Goal: Task Accomplishment & Management: Manage account settings

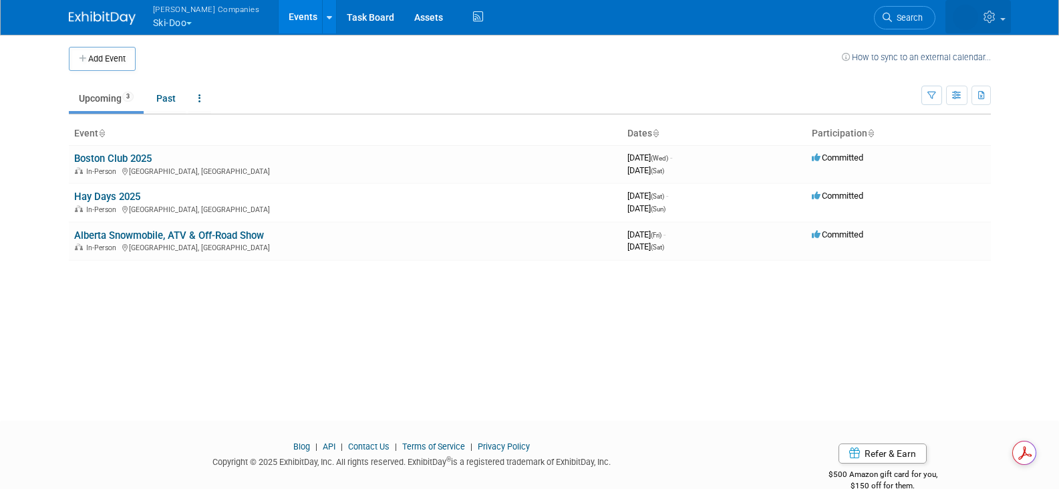
click at [989, 18] on icon at bounding box center [991, 17] width 15 height 12
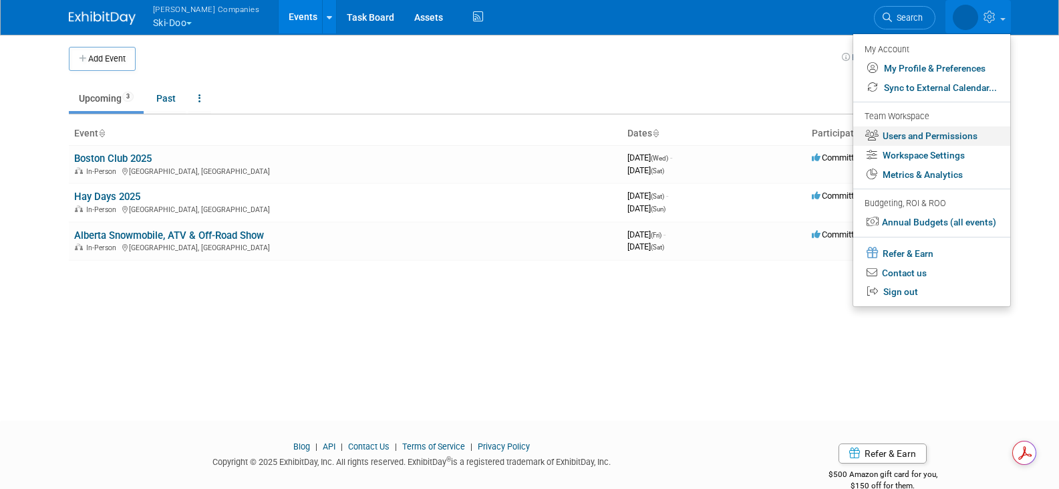
click at [971, 135] on link "Users and Permissions" at bounding box center [932, 135] width 157 height 19
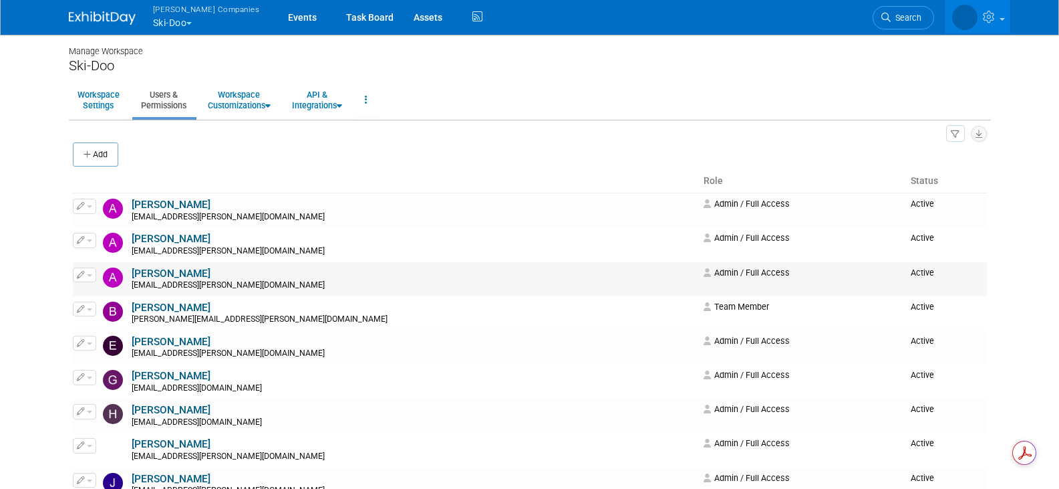
click at [176, 273] on link "[PERSON_NAME]" at bounding box center [171, 273] width 79 height 12
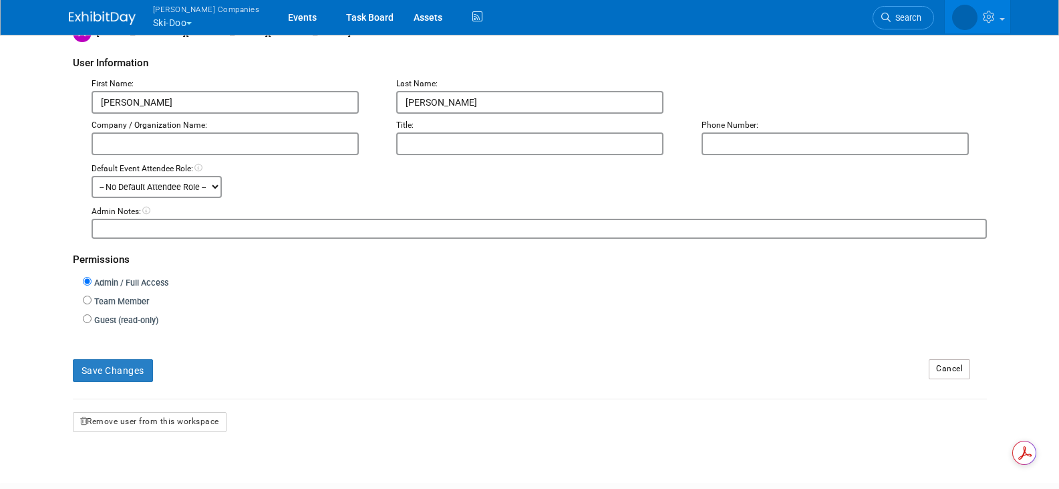
scroll to position [134, 0]
click at [958, 374] on link "Cancel" at bounding box center [949, 368] width 41 height 20
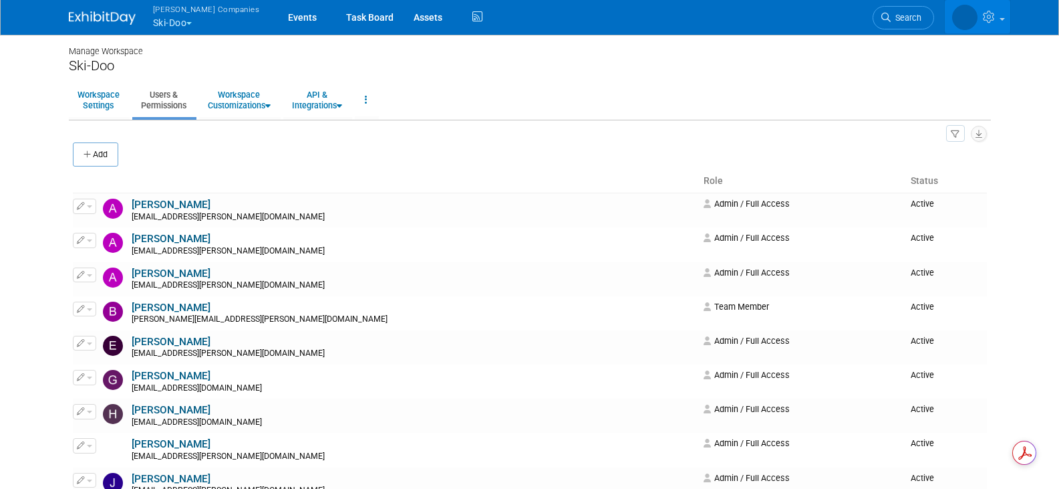
click at [999, 17] on link at bounding box center [978, 16] width 66 height 33
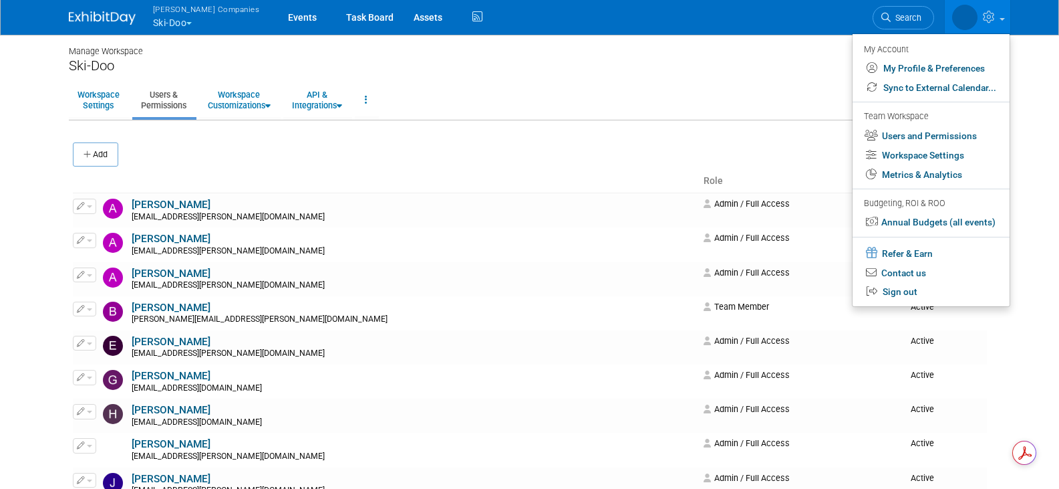
click at [511, 127] on div "All Users 13 Resources 0 Invitations 0 Export Users & Resources (.csv)" at bounding box center [530, 133] width 914 height 18
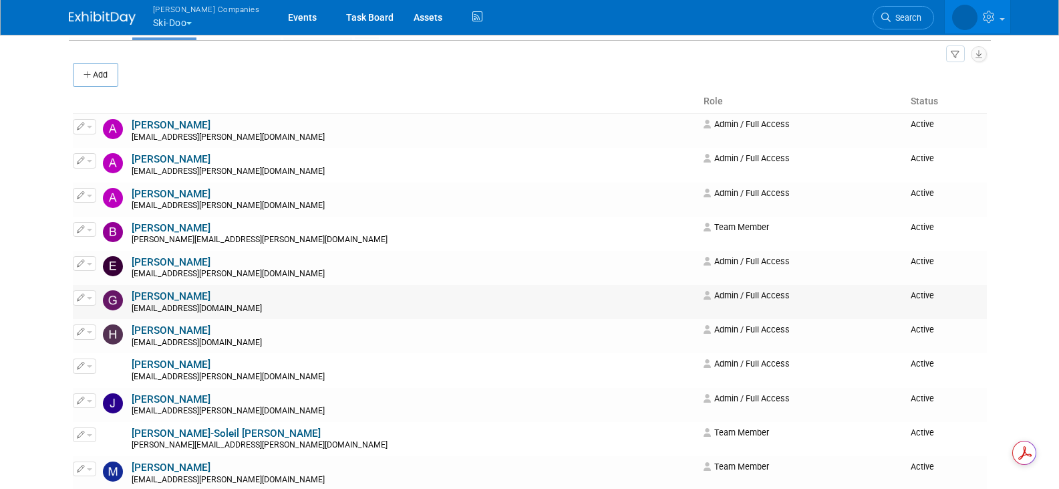
scroll to position [67, 0]
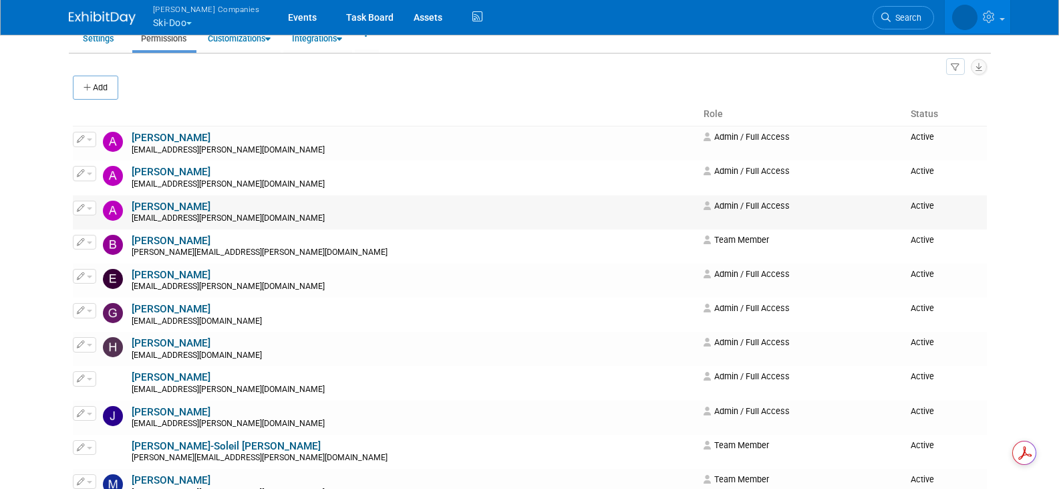
click at [85, 209] on button "button" at bounding box center [84, 208] width 23 height 15
click at [98, 229] on link "Edit" at bounding box center [127, 229] width 106 height 19
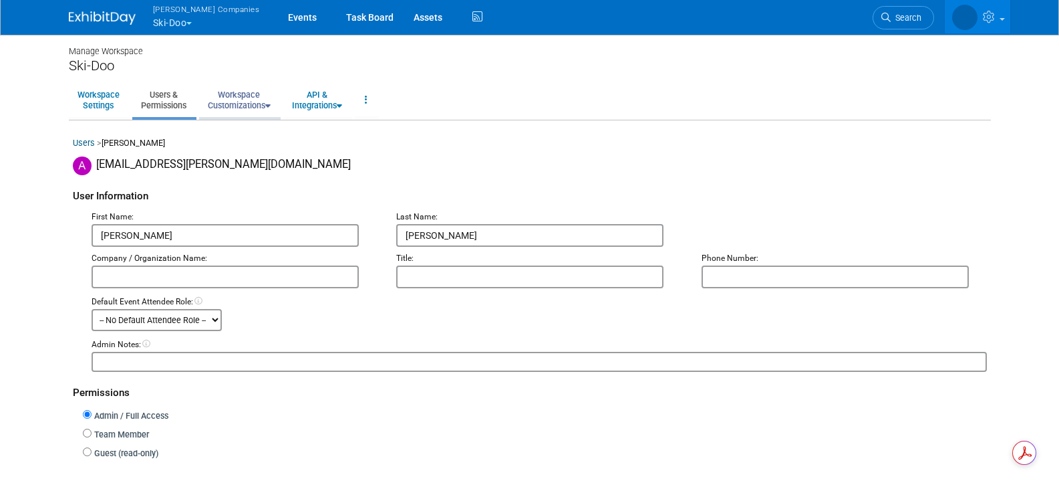
click at [258, 108] on link "Workspace Customizations" at bounding box center [239, 100] width 80 height 33
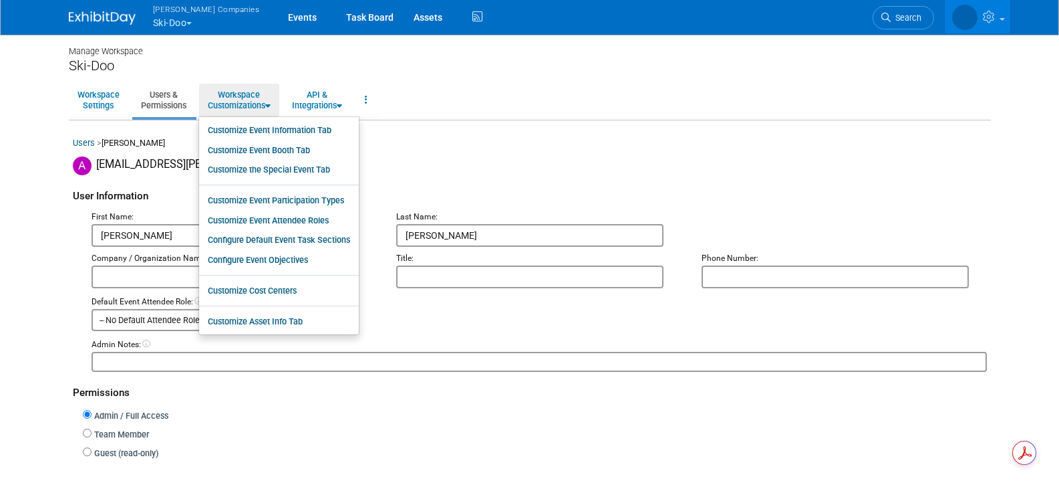
click at [488, 123] on div "Manage Workspace Ski-Doo Workspace Settings Users & Permissions Workspace Custo…" at bounding box center [530, 312] width 942 height 558
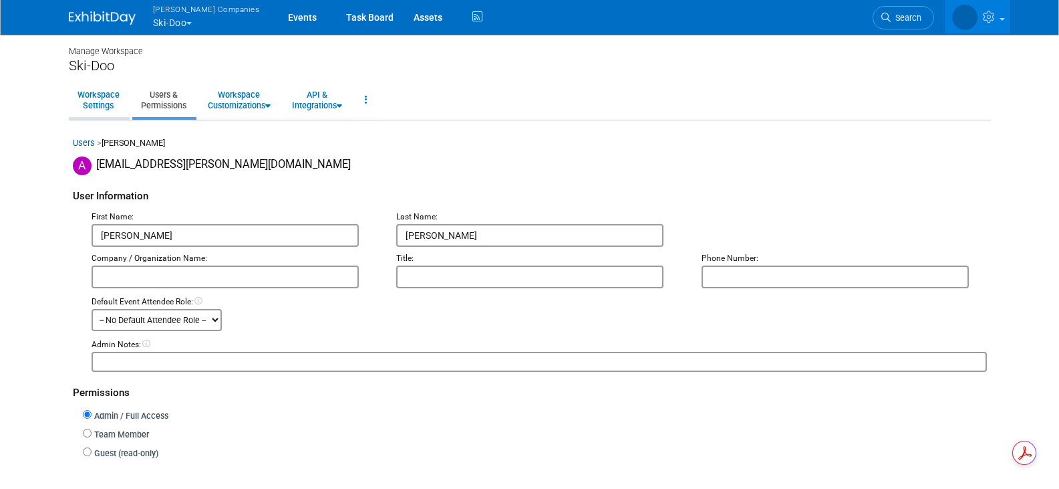
click at [99, 96] on link "Workspace Settings" at bounding box center [98, 100] width 59 height 33
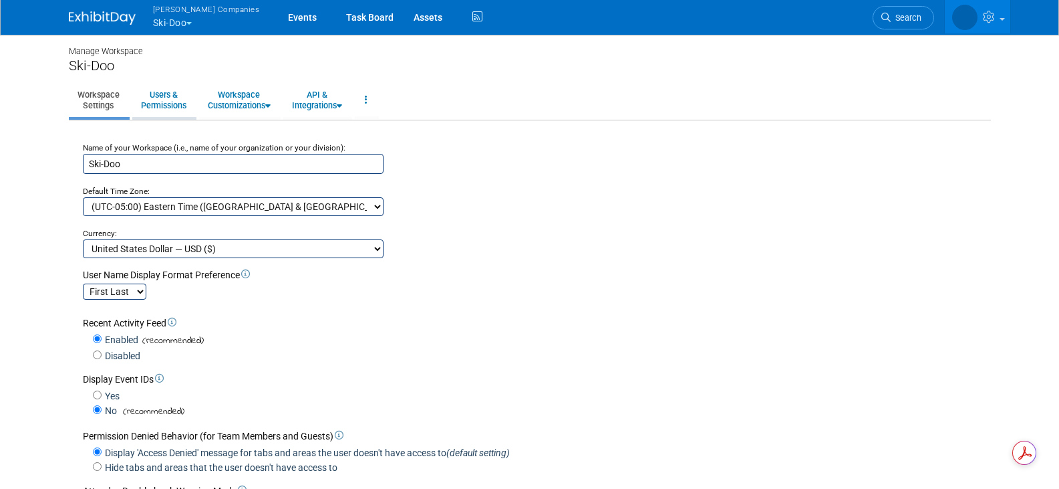
click at [158, 96] on link "Users & Permissions" at bounding box center [163, 100] width 63 height 33
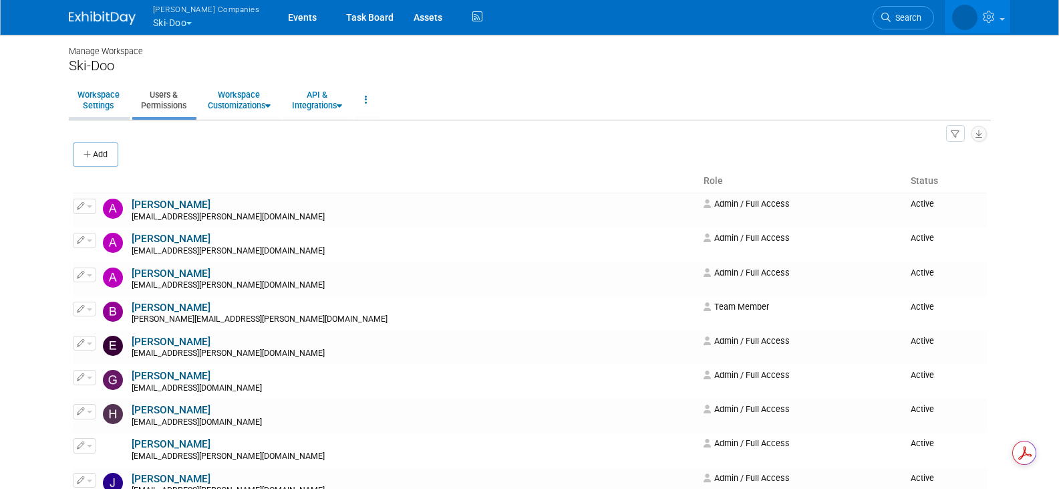
click at [98, 106] on link "Workspace Settings" at bounding box center [98, 100] width 59 height 33
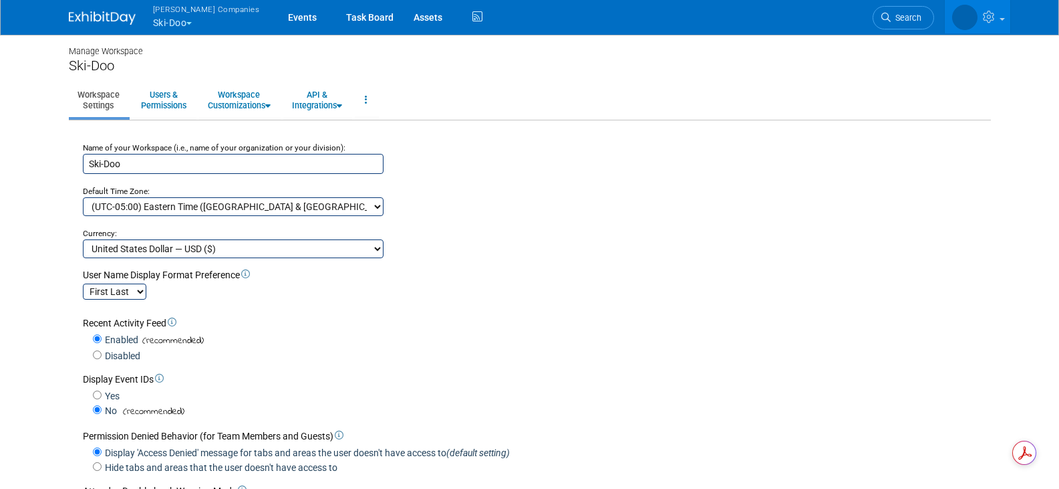
click at [191, 19] on button "Warnert Companies Ski-Doo" at bounding box center [214, 17] width 125 height 35
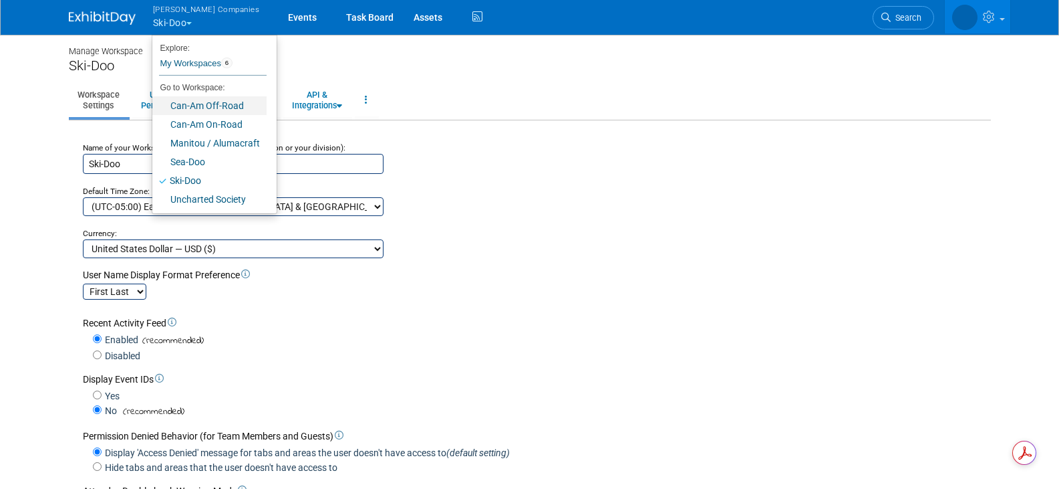
click at [208, 104] on link "Can-Am Off-Road" at bounding box center [209, 105] width 114 height 19
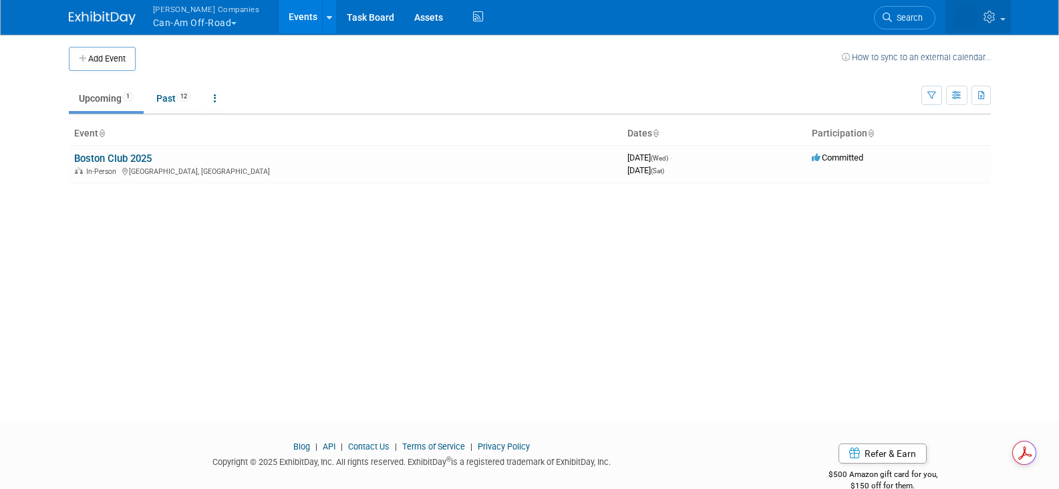
click at [994, 21] on icon at bounding box center [991, 17] width 15 height 12
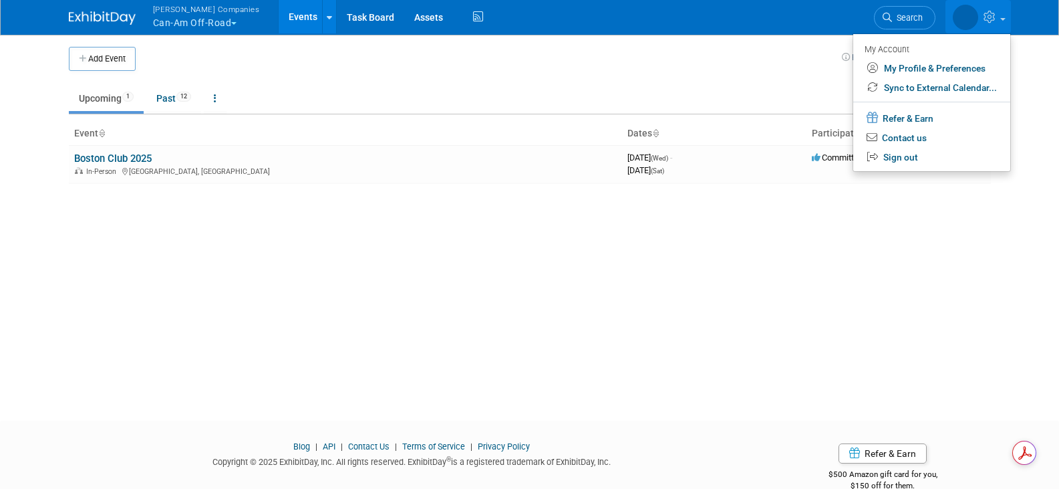
click at [611, 267] on div "Add Event How to sync to an external calendar... New Event Duplicate Event Warn…" at bounding box center [530, 214] width 942 height 363
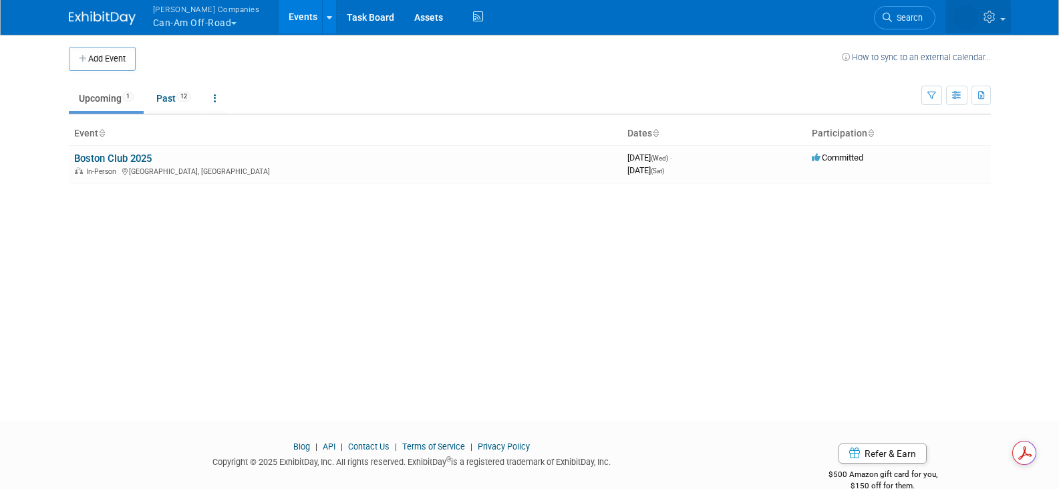
click at [989, 19] on icon at bounding box center [991, 17] width 15 height 12
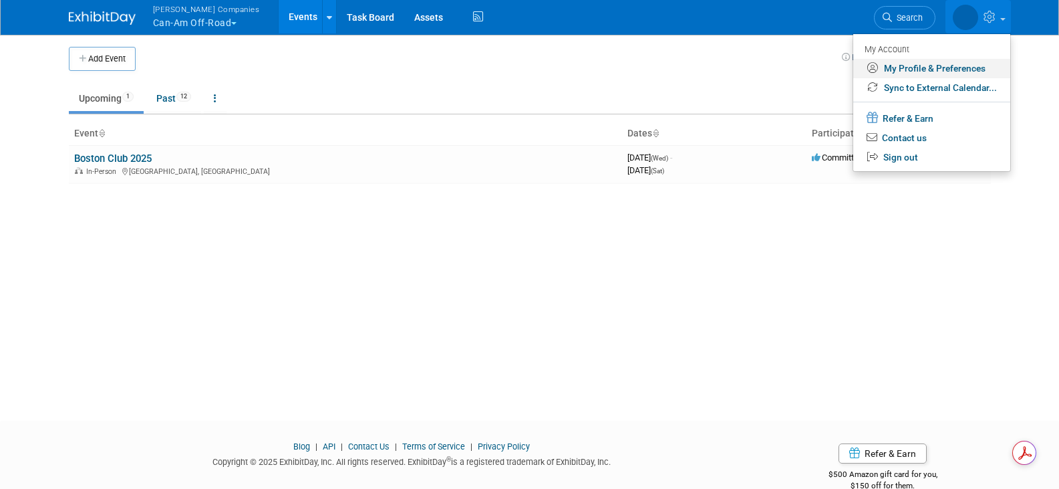
click at [955, 70] on link "My Profile & Preferences" at bounding box center [932, 68] width 157 height 19
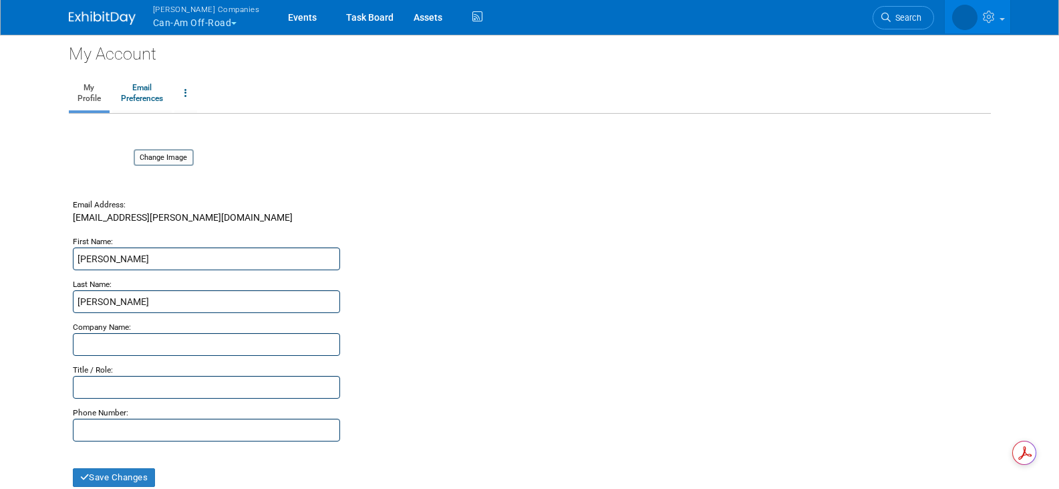
click at [474, 263] on div "[PERSON_NAME]" at bounding box center [530, 258] width 914 height 23
click at [983, 12] on icon at bounding box center [990, 17] width 15 height 12
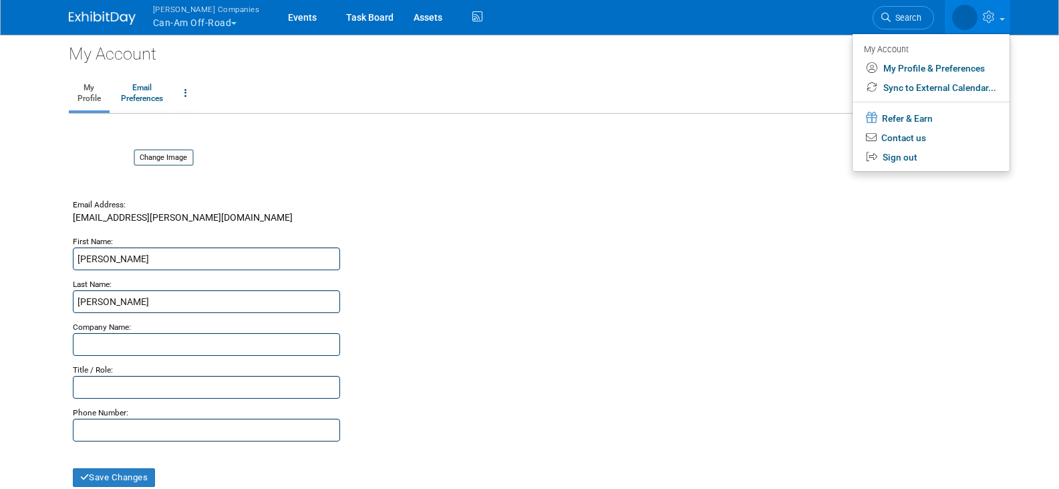
click at [531, 279] on div "Last Name:" at bounding box center [530, 280] width 914 height 20
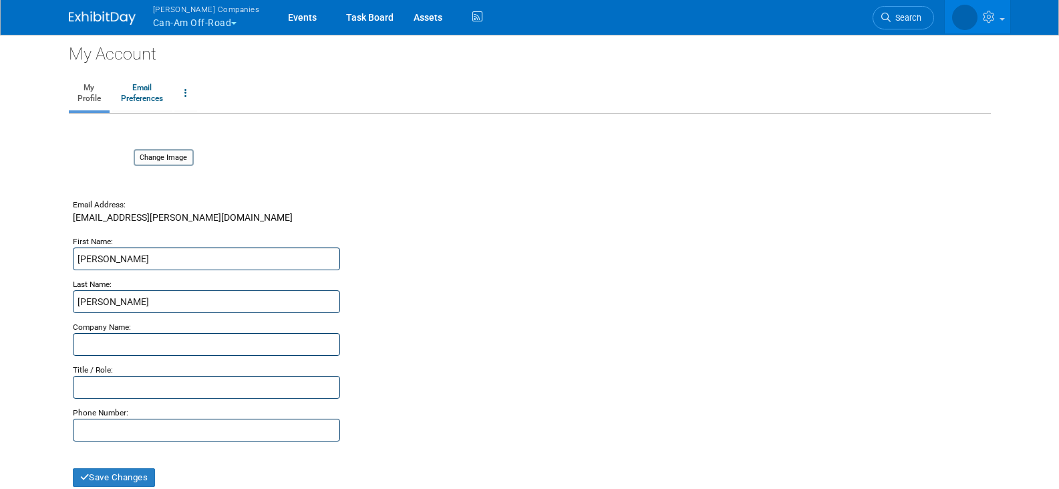
click at [233, 26] on button "[PERSON_NAME] Companies Can-Am Off-Road" at bounding box center [214, 17] width 125 height 35
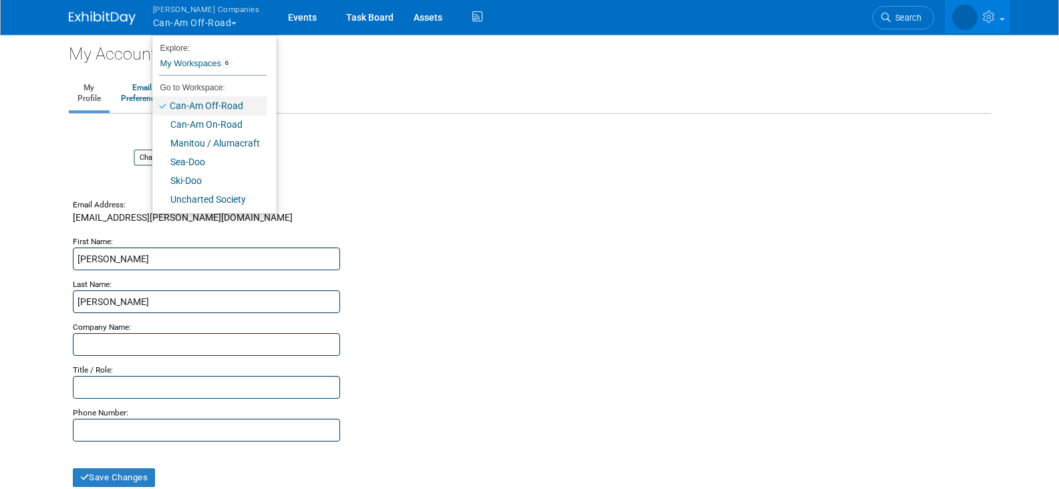
click at [223, 102] on link "Can-Am Off-Road" at bounding box center [209, 105] width 114 height 19
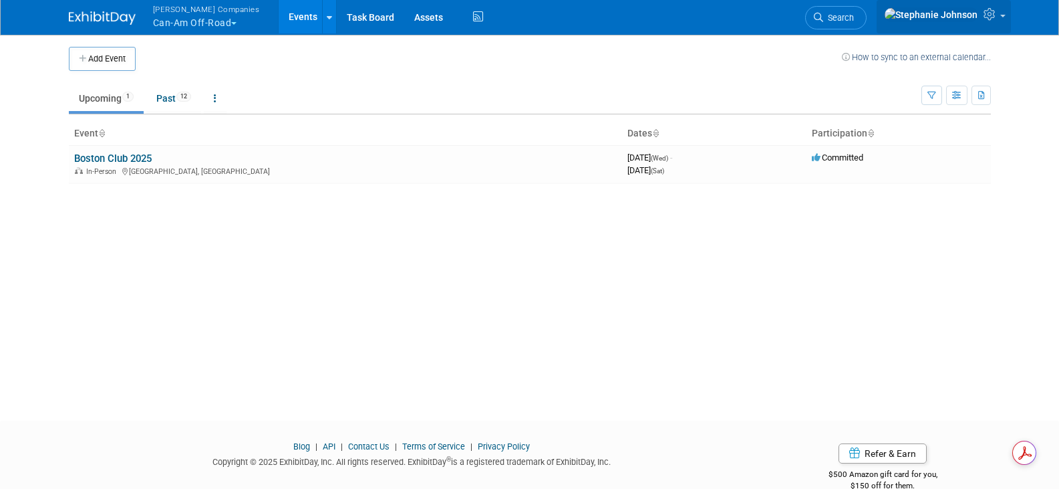
click at [997, 19] on icon at bounding box center [991, 14] width 15 height 12
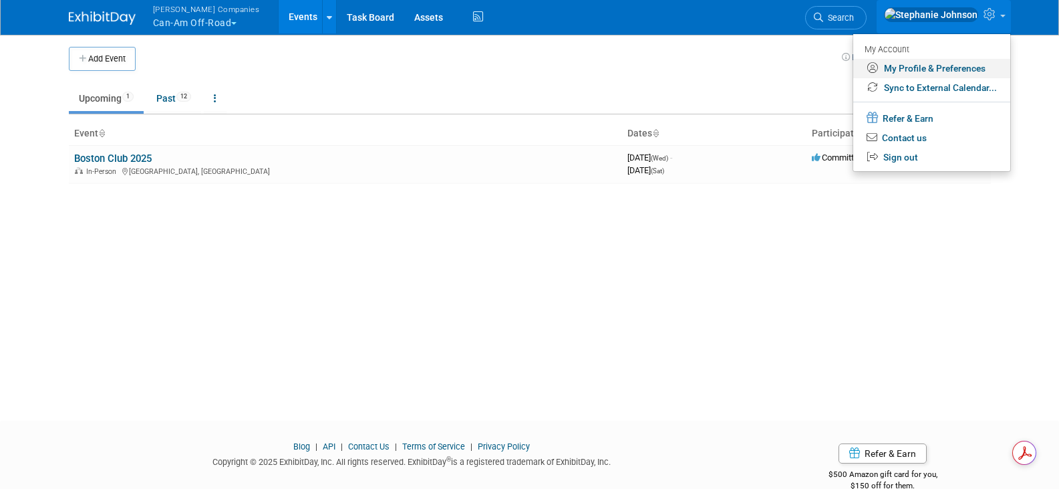
click at [965, 68] on link "My Profile & Preferences" at bounding box center [932, 68] width 157 height 19
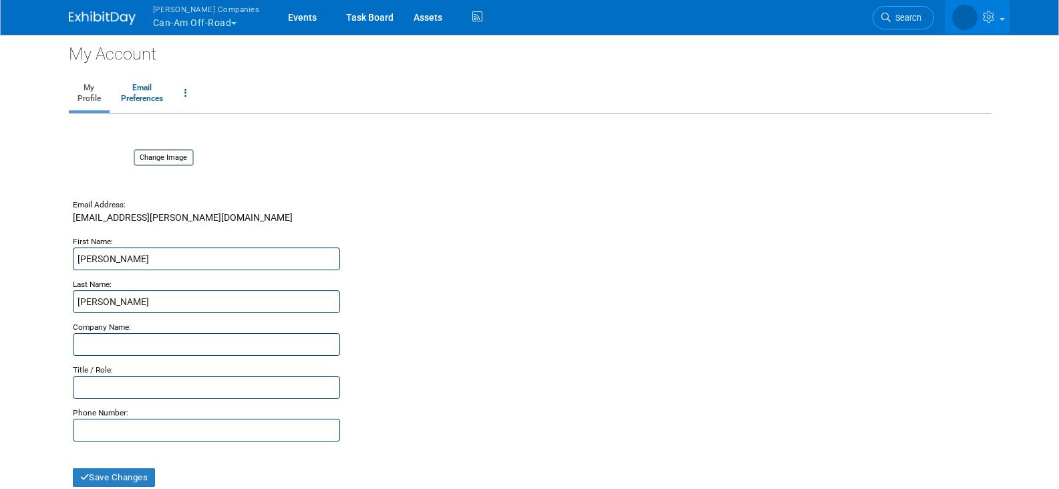
click at [995, 18] on icon at bounding box center [990, 17] width 15 height 12
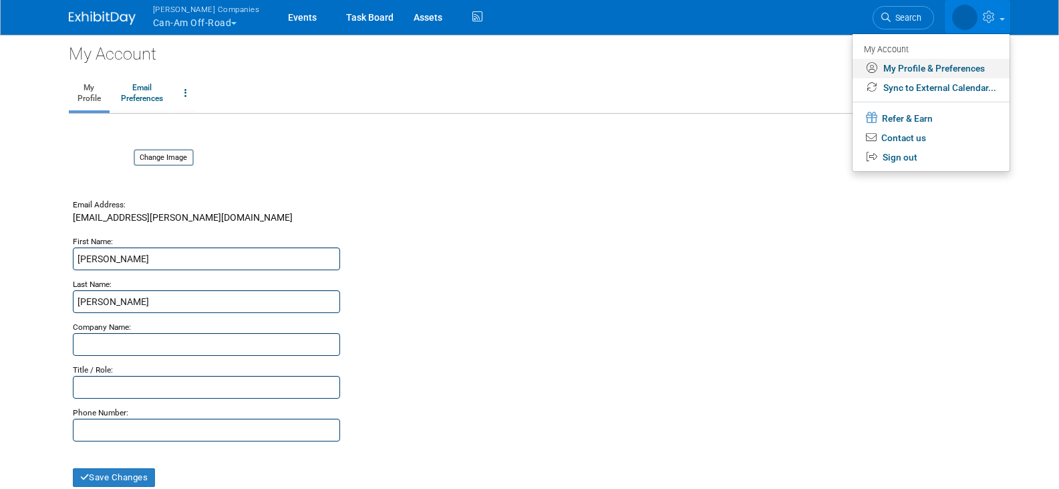
click at [911, 70] on link "My Profile & Preferences" at bounding box center [931, 68] width 157 height 19
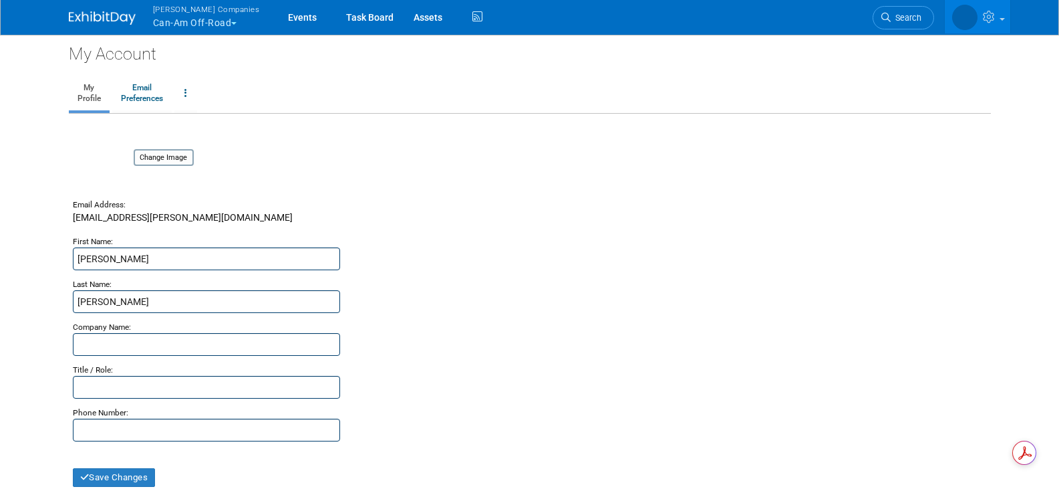
click at [99, 15] on img at bounding box center [102, 17] width 67 height 13
